Goal: Task Accomplishment & Management: Use online tool/utility

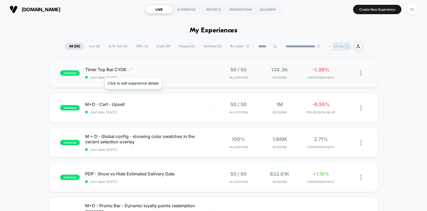
click at [133, 71] on icon at bounding box center [131, 69] width 4 height 4
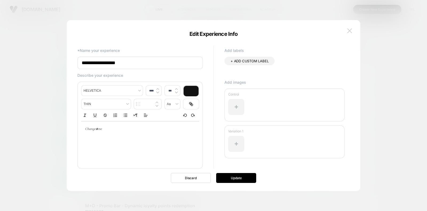
click at [351, 30] on img at bounding box center [349, 30] width 5 height 5
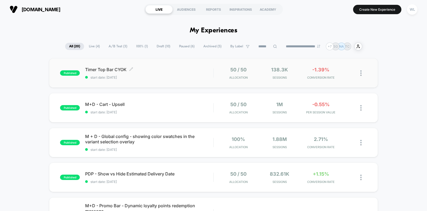
click at [100, 71] on span "Timer Top Bar CYOK Click to edit experience details" at bounding box center [149, 69] width 128 height 5
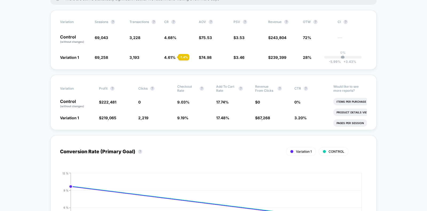
scroll to position [101, 0]
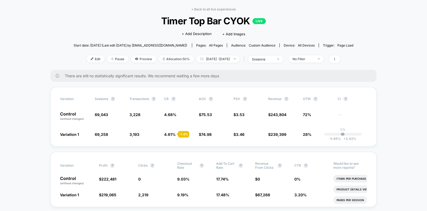
scroll to position [19, 0]
